Goal: Transaction & Acquisition: Purchase product/service

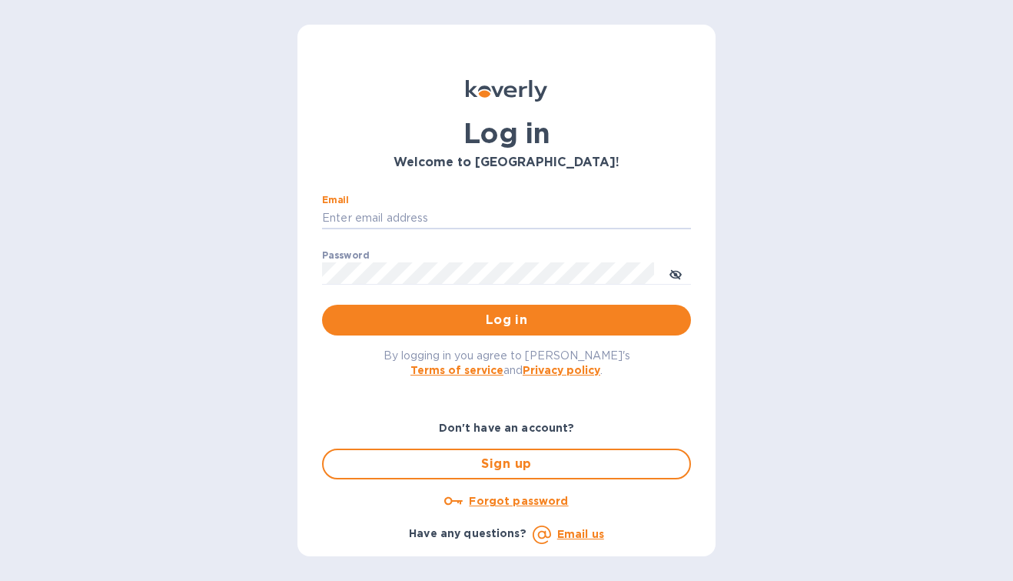
type input "[PERSON_NAME][EMAIL_ADDRESS][DOMAIN_NAME]"
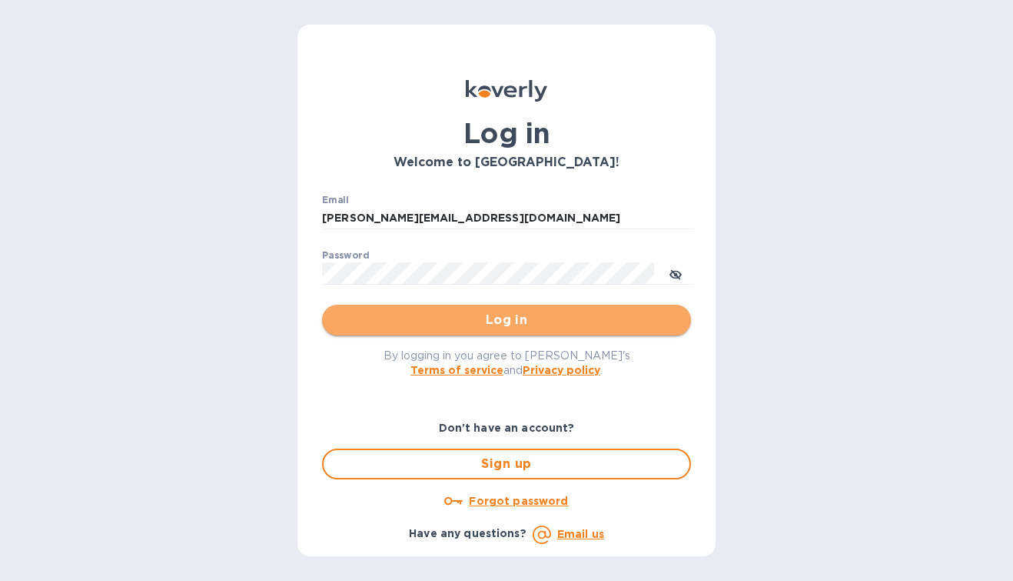
click at [503, 316] on span "Log in" at bounding box center [506, 320] width 344 height 18
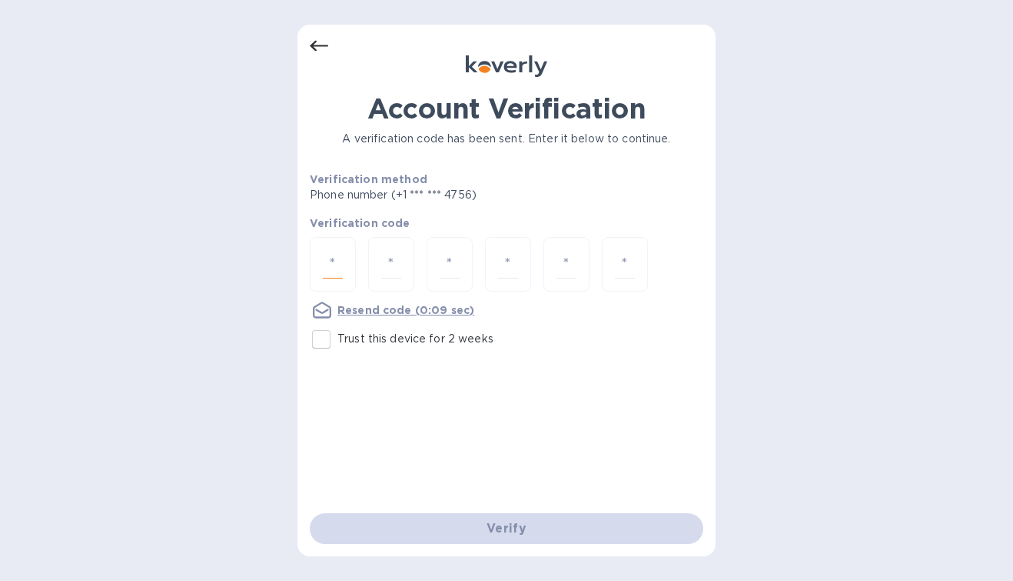
click at [324, 257] on input "number" at bounding box center [333, 264] width 20 height 28
click at [322, 341] on input "Trust this device for 2 weeks" at bounding box center [321, 339] width 32 height 32
checkbox input "true"
click at [339, 266] on input "number" at bounding box center [333, 264] width 20 height 28
type input "1"
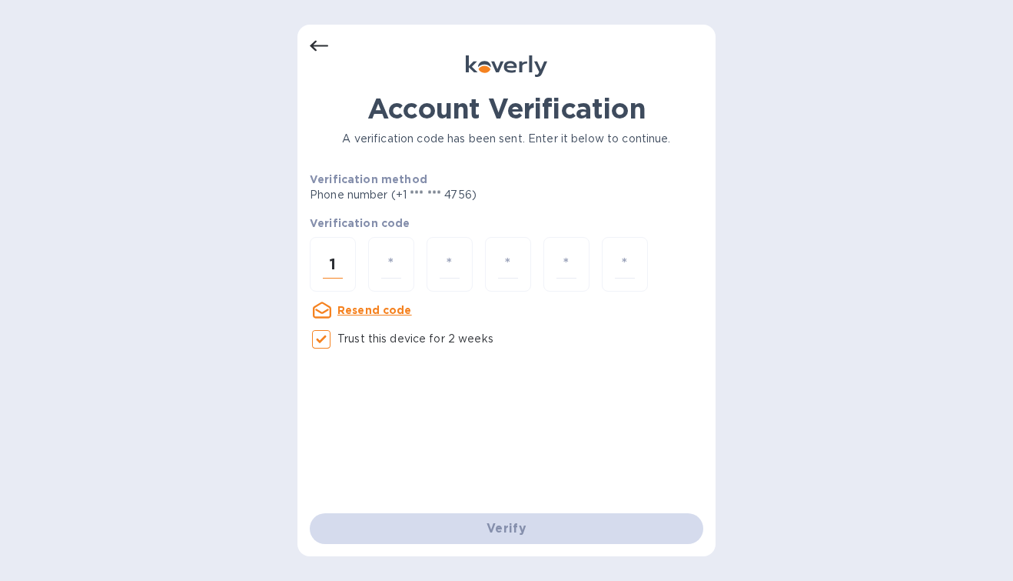
type input "1"
type input "2"
type input "8"
type input "0"
type input "1"
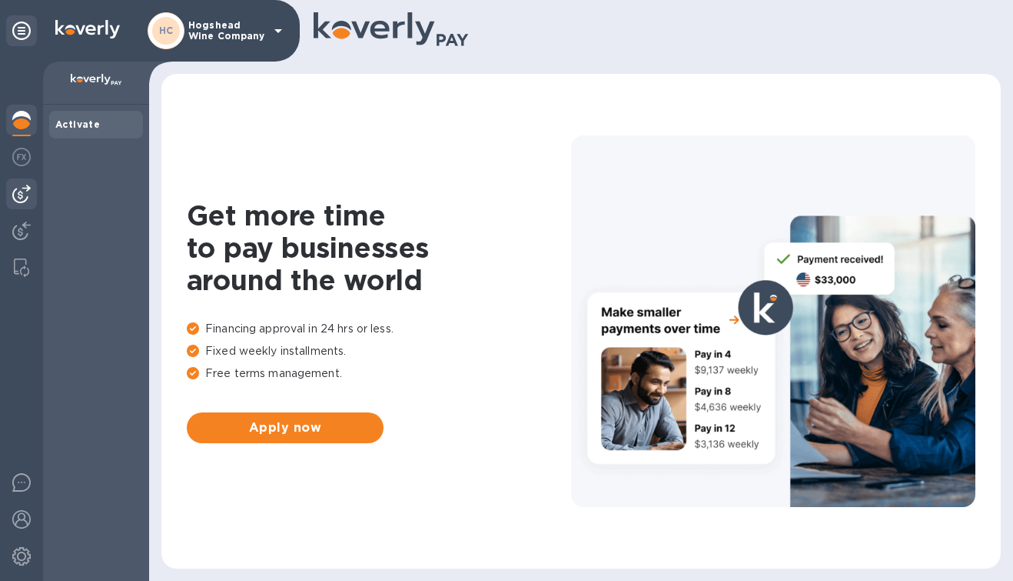
click at [18, 198] on img at bounding box center [21, 194] width 18 height 18
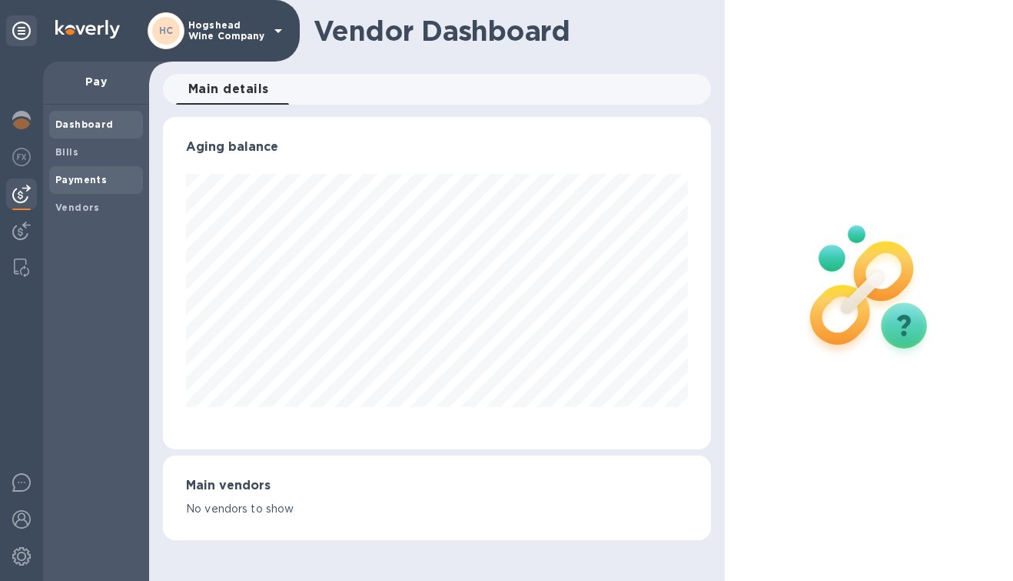
scroll to position [332, 543]
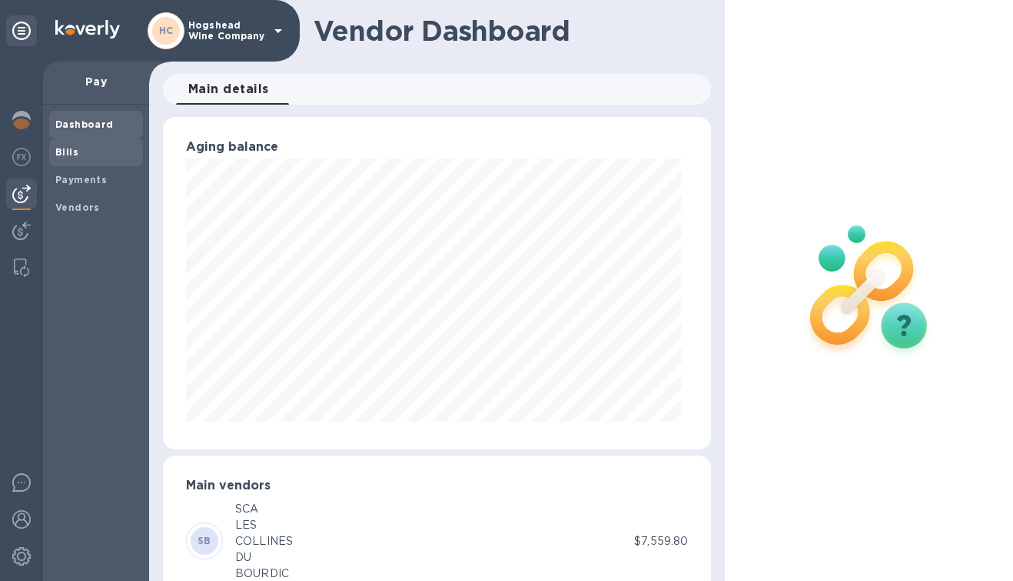
click at [69, 158] on span "Bills" at bounding box center [66, 152] width 23 height 15
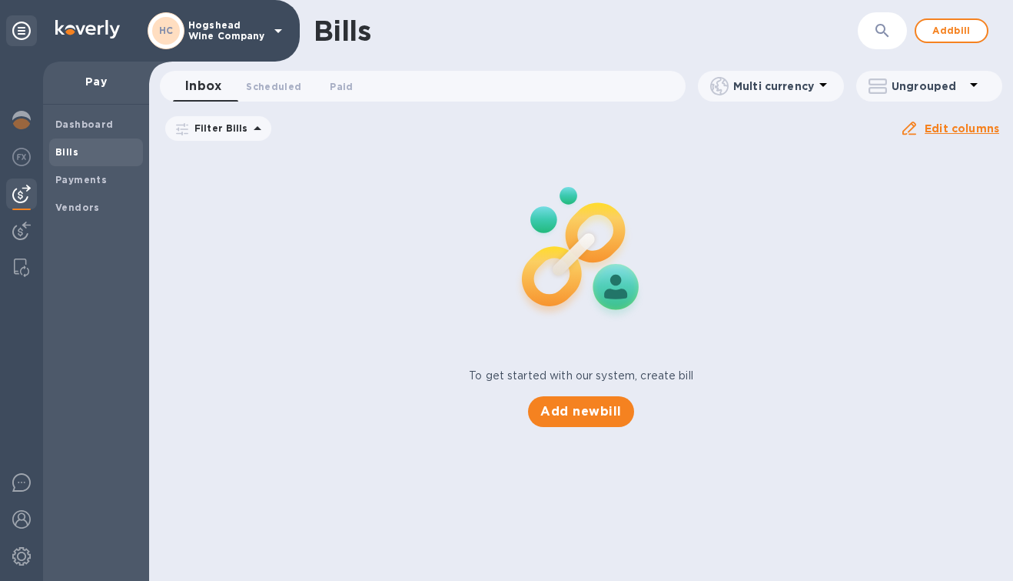
click at [0, 0] on span "[DATE] to [DATE]" at bounding box center [0, 0] width 0 height 0
click at [0, 0] on icon "button" at bounding box center [0, 0] width 0 height 0
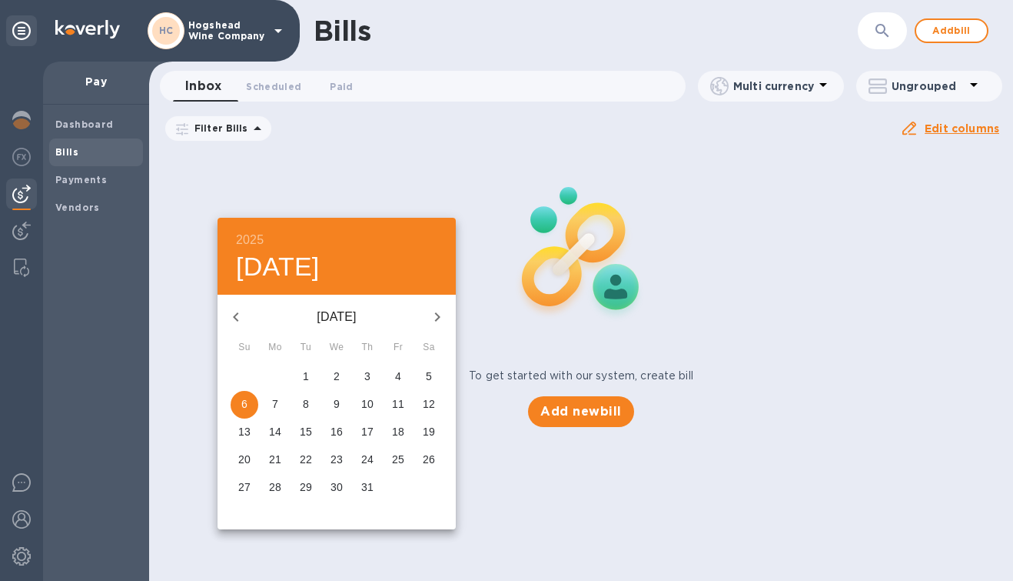
click at [237, 315] on icon "button" at bounding box center [236, 317] width 18 height 18
click at [307, 373] on p "1" at bounding box center [306, 375] width 6 height 15
type input "04/01/2025"
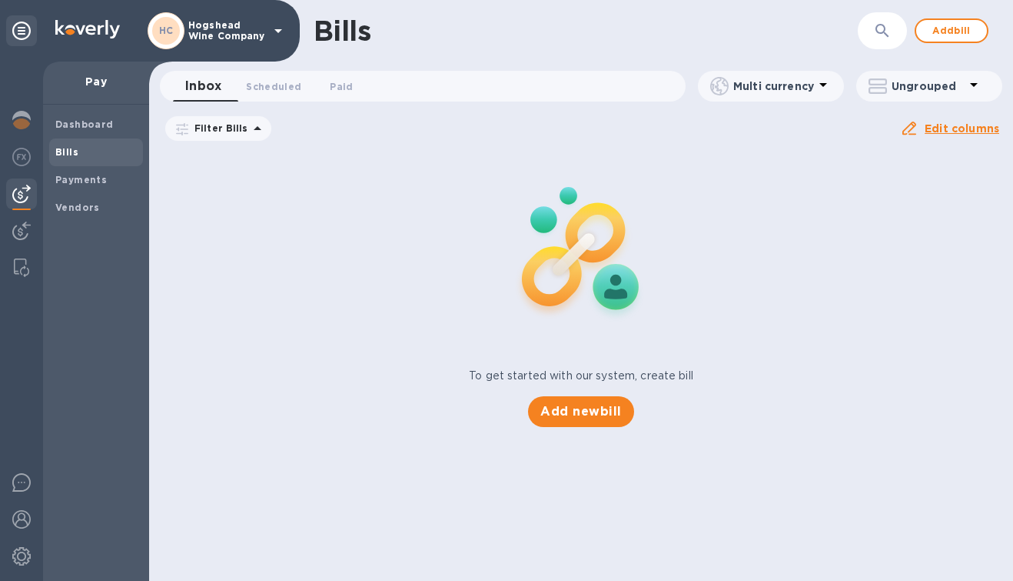
click at [0, 0] on u "Apply" at bounding box center [0, 0] width 0 height 0
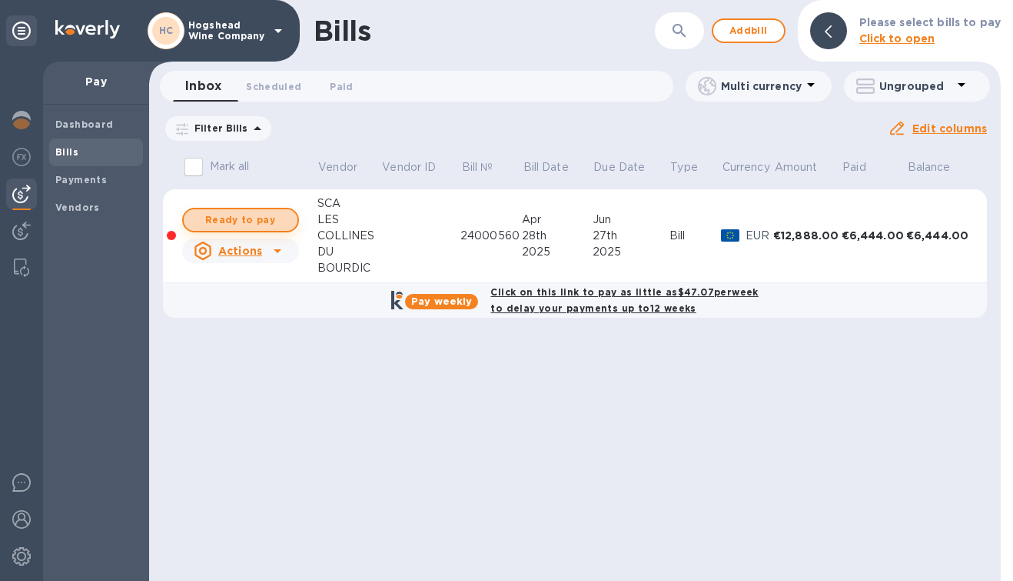
click at [246, 227] on span "Ready to pay" at bounding box center [240, 220] width 89 height 18
checkbox input "true"
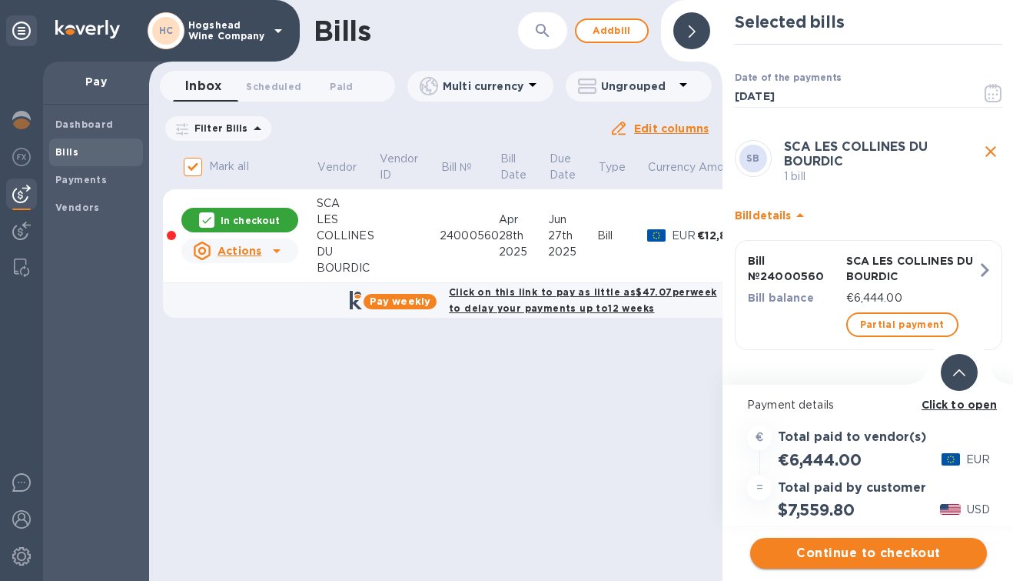
click at [836, 554] on span "Continue to checkout" at bounding box center [869, 553] width 212 height 18
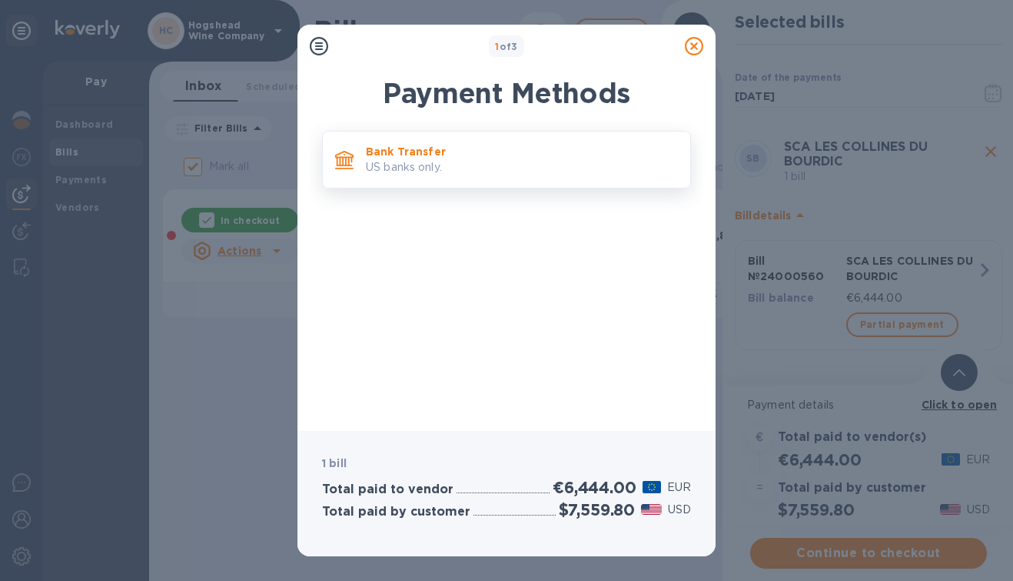
click at [498, 165] on p "US banks only." at bounding box center [522, 167] width 312 height 16
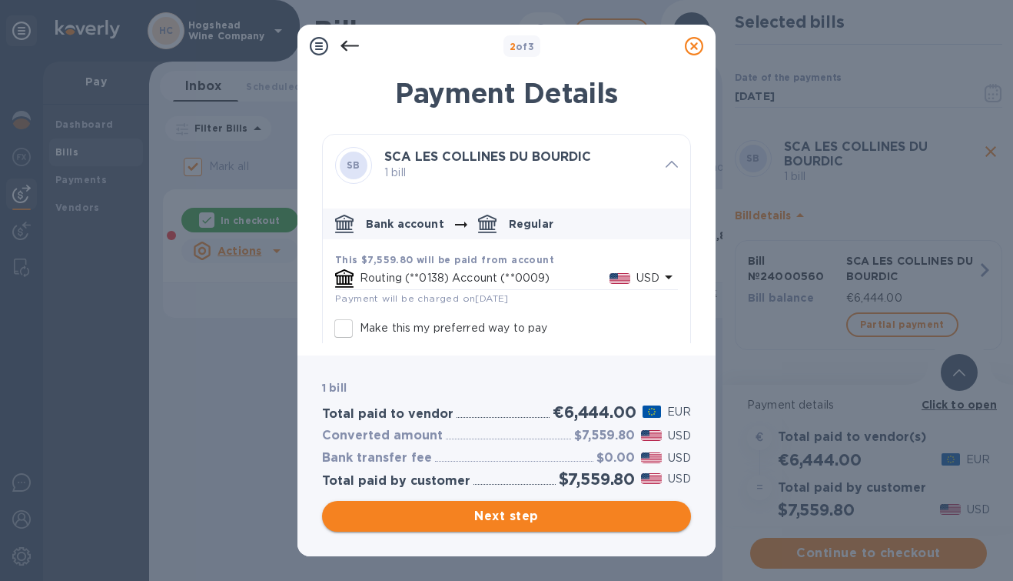
click at [527, 516] on span "Next step" at bounding box center [506, 516] width 344 height 18
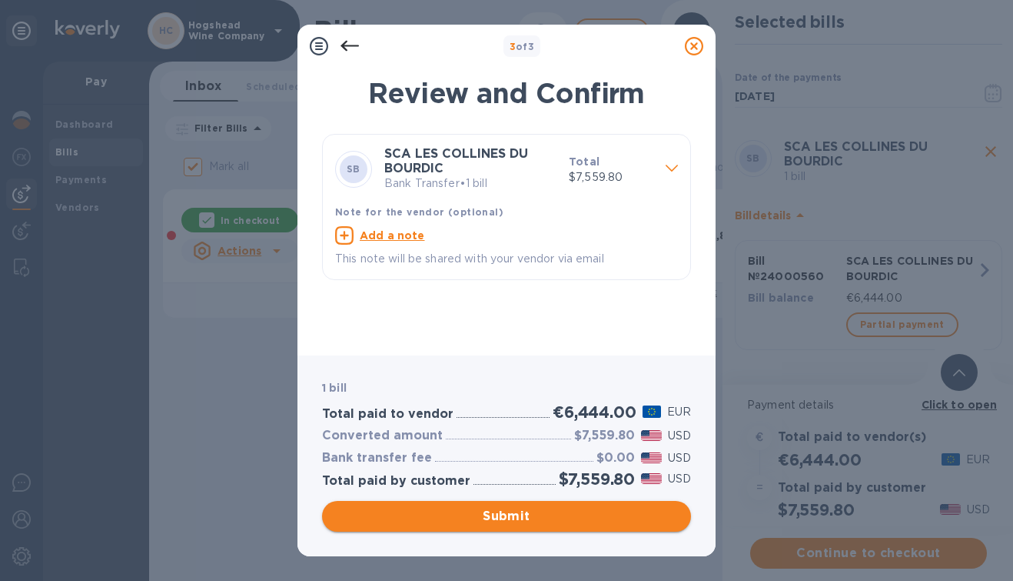
click at [506, 512] on span "Submit" at bounding box center [506, 516] width 344 height 18
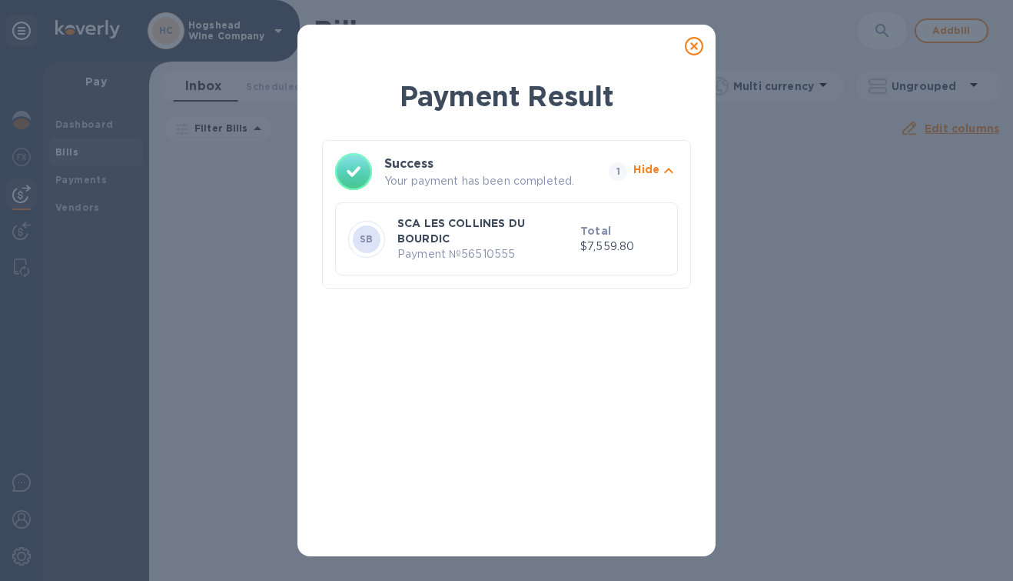
click at [686, 259] on div "Success Your payment has been completed. 1 Hide SB SCA LES COLLINES DU BOURDIC …" at bounding box center [506, 214] width 369 height 148
click at [697, 50] on icon at bounding box center [694, 46] width 18 height 18
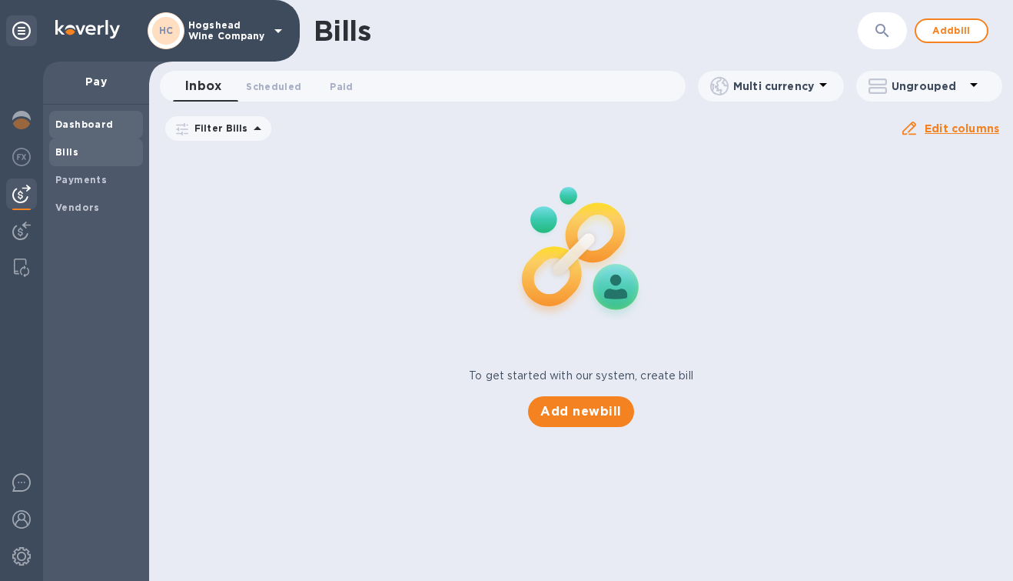
click at [86, 121] on b "Dashboard" at bounding box center [84, 124] width 58 height 12
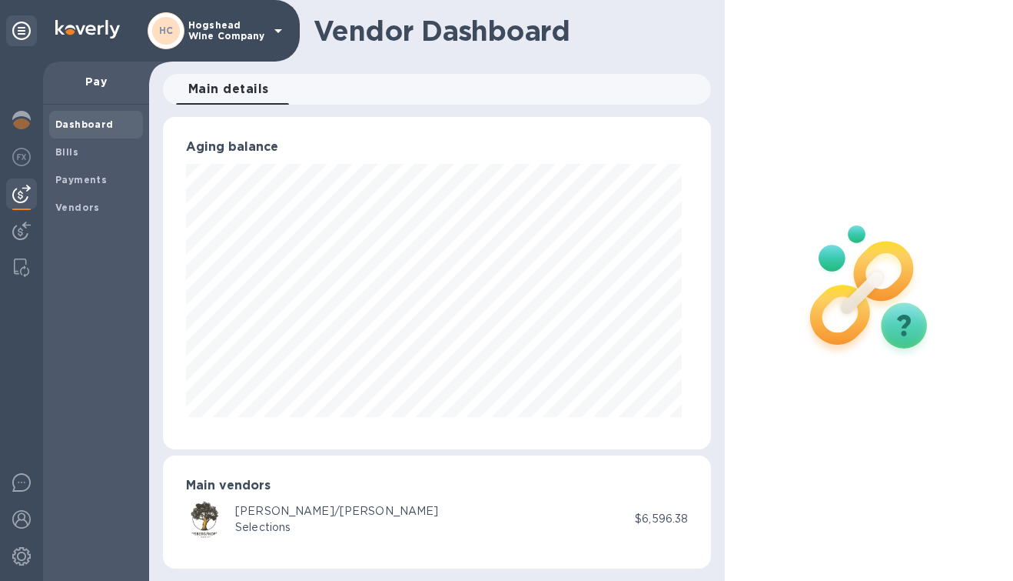
scroll to position [768608, 768398]
